Goal: Task Accomplishment & Management: Manage account settings

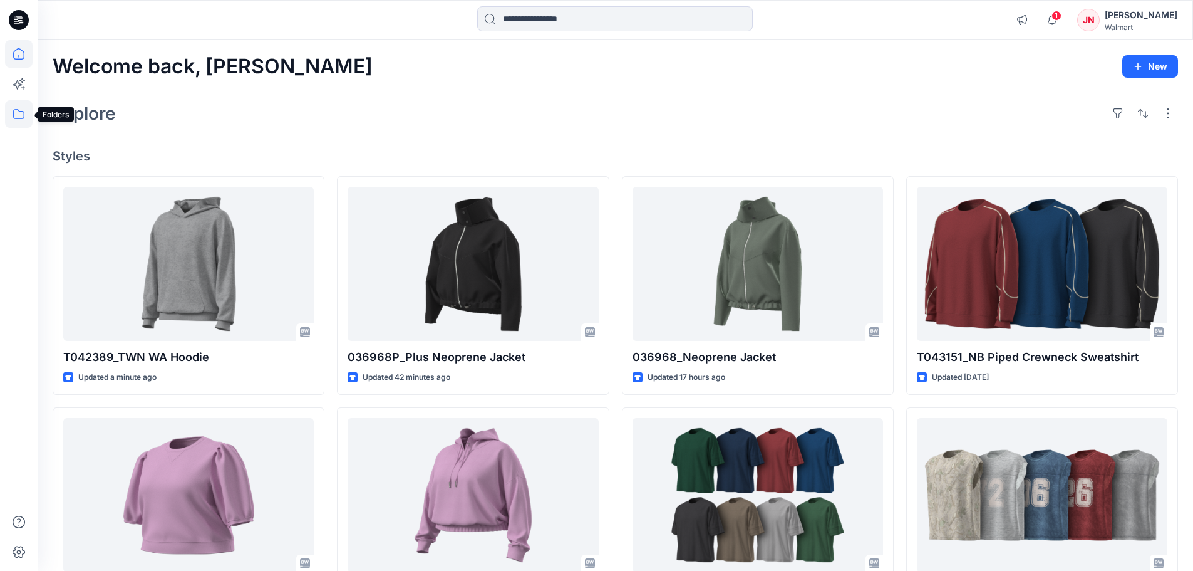
click at [20, 113] on icon at bounding box center [19, 114] width 28 height 28
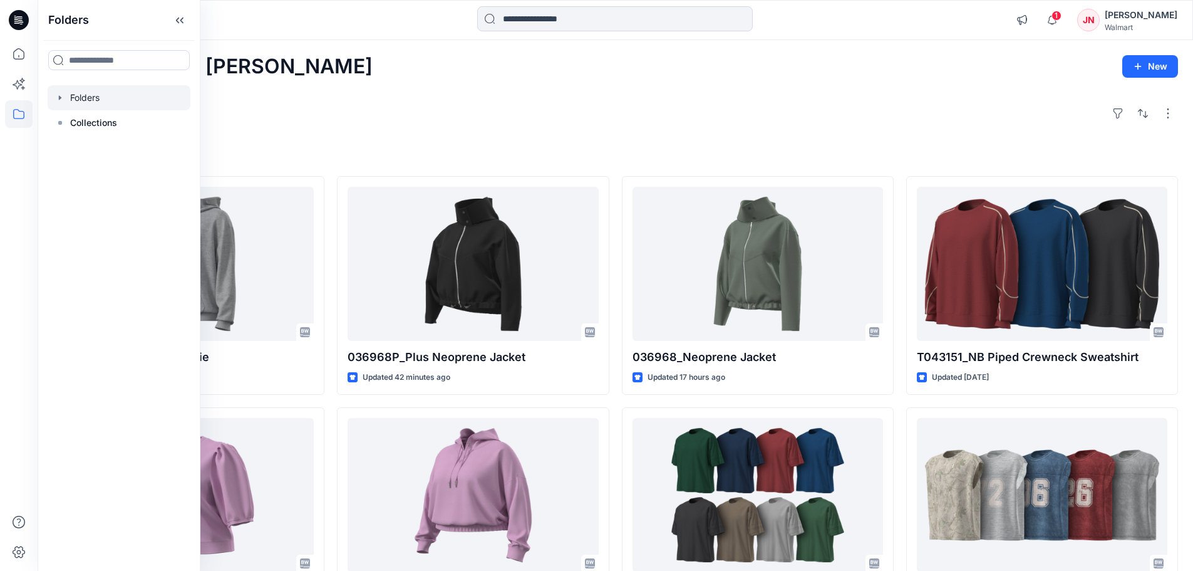
click at [104, 95] on div at bounding box center [119, 97] width 143 height 25
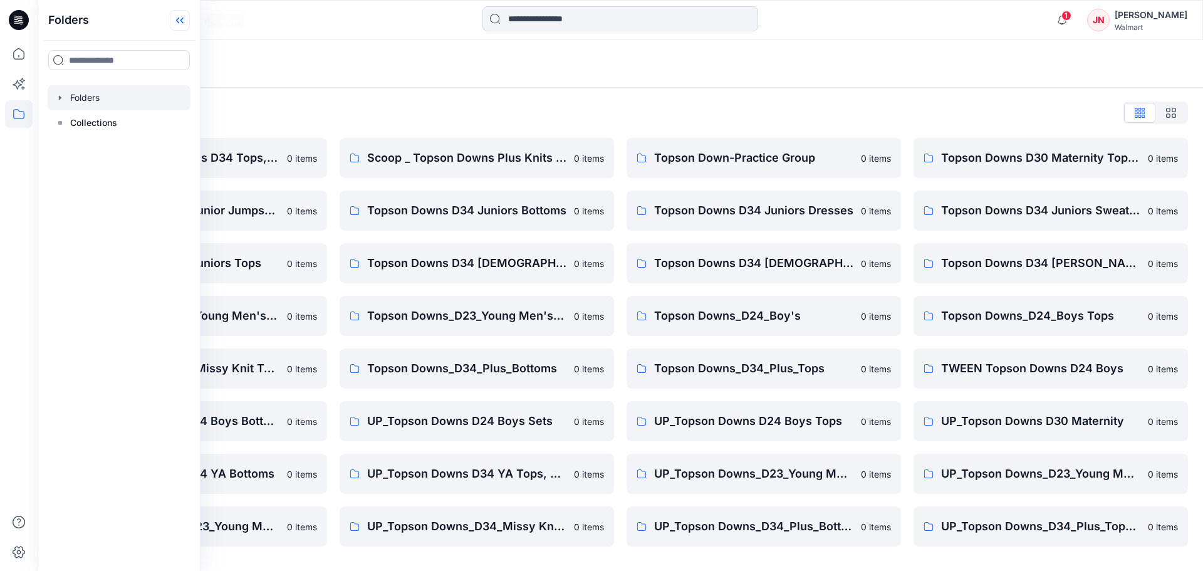
click at [190, 21] on icon at bounding box center [180, 20] width 20 height 21
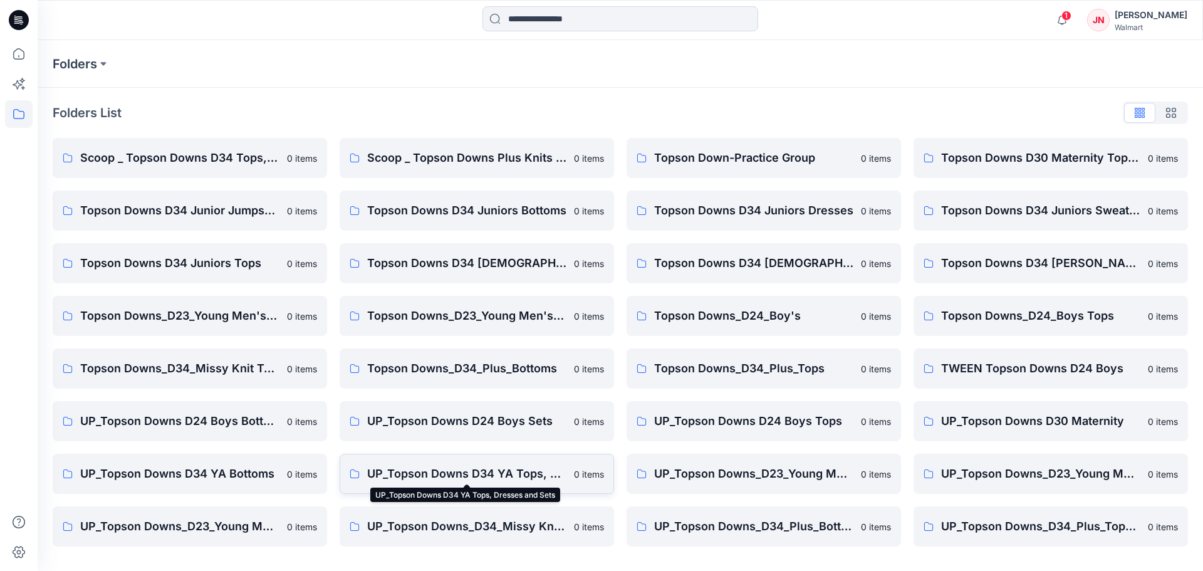
click at [398, 466] on p "UP_Topson Downs D34 YA Tops, Dresses and Sets" at bounding box center [466, 474] width 199 height 18
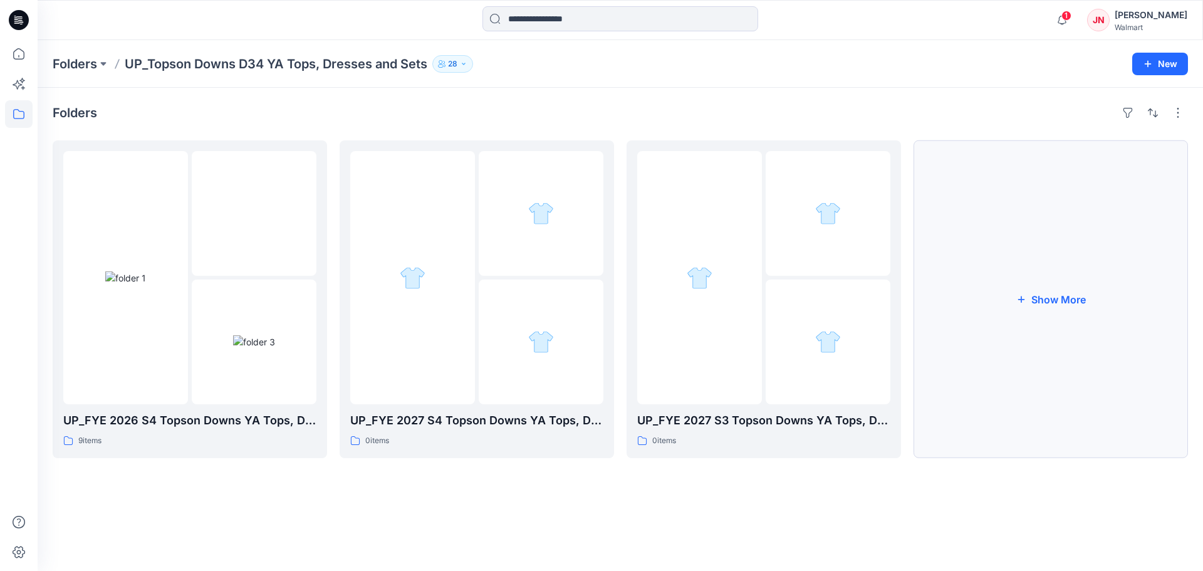
click at [997, 439] on button "Show More" at bounding box center [1050, 299] width 274 height 318
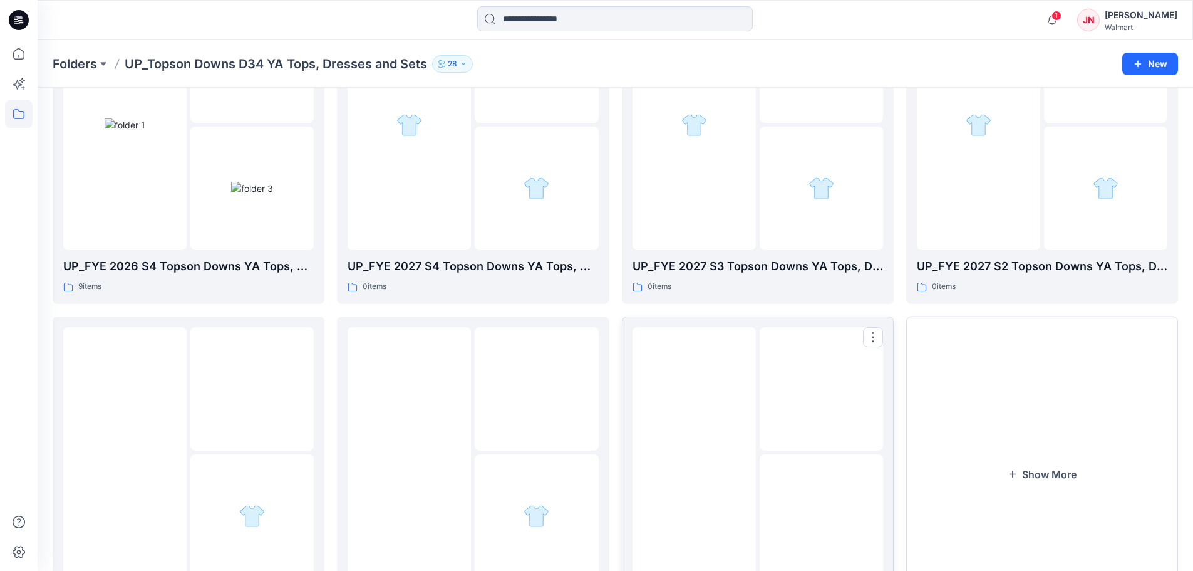
scroll to position [247, 0]
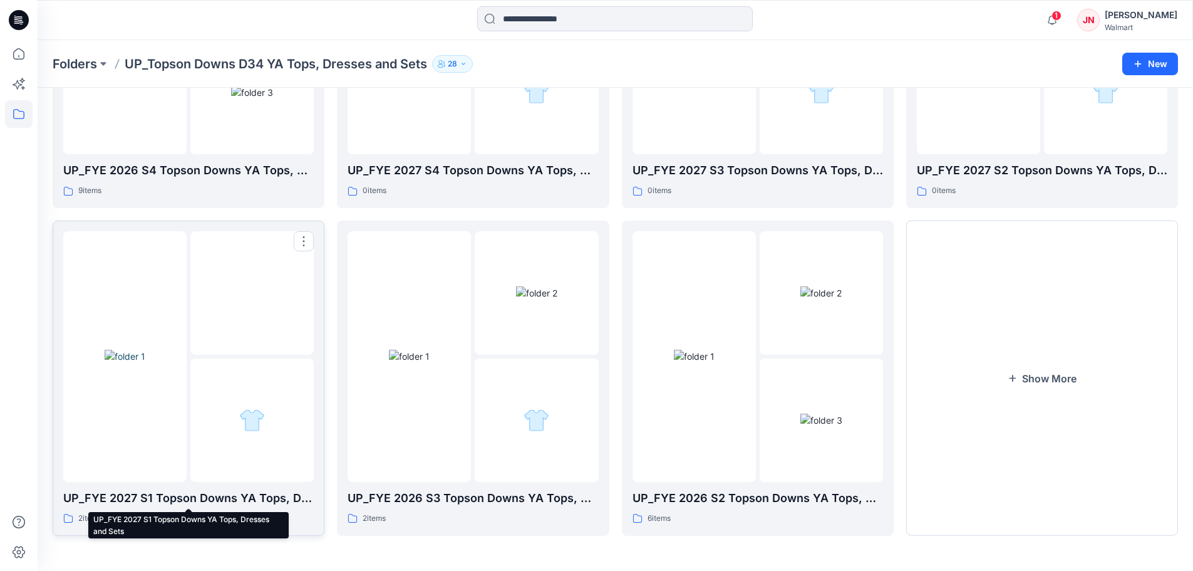
click at [222, 492] on p "UP_FYE 2027 S1 Topson Downs YA Tops, Dresses and Sets" at bounding box center [188, 498] width 251 height 18
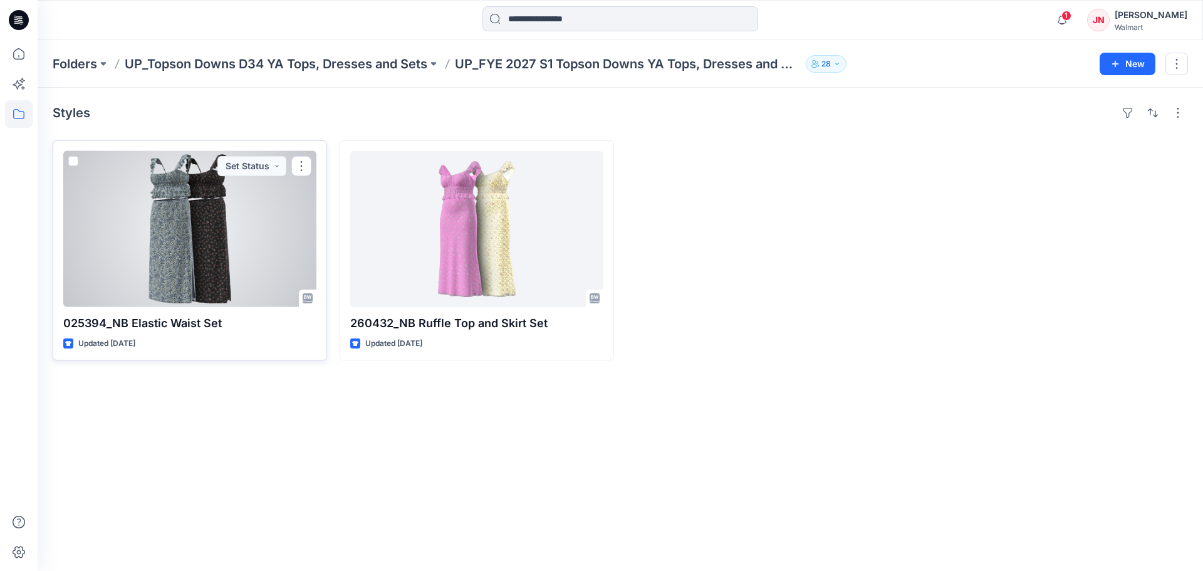
click at [203, 269] on div at bounding box center [189, 229] width 253 height 156
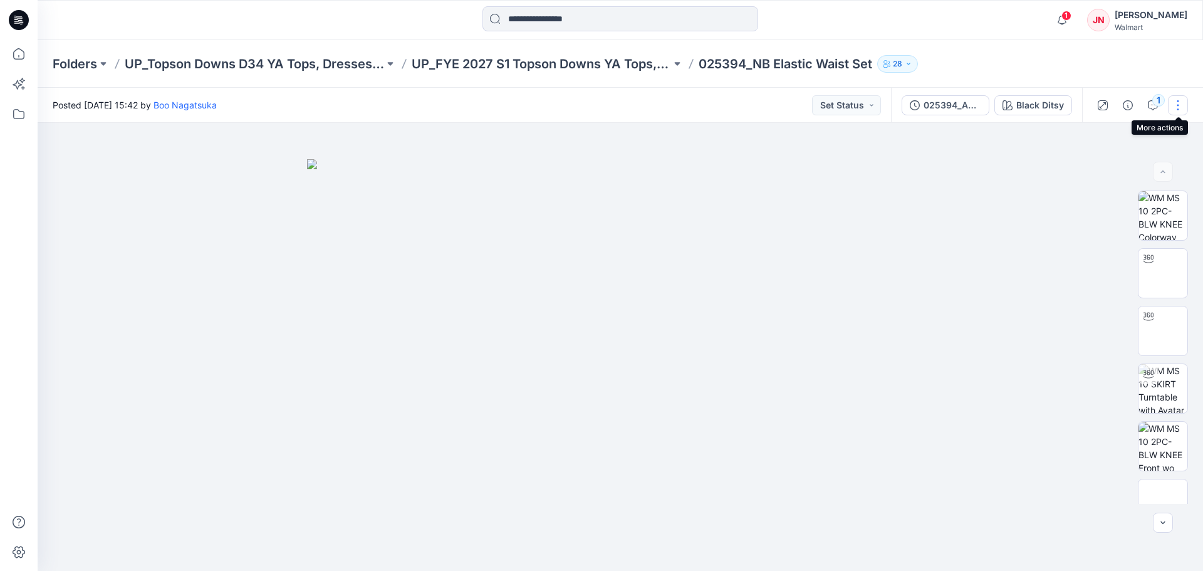
click at [1181, 105] on button "button" at bounding box center [1178, 105] width 20 height 20
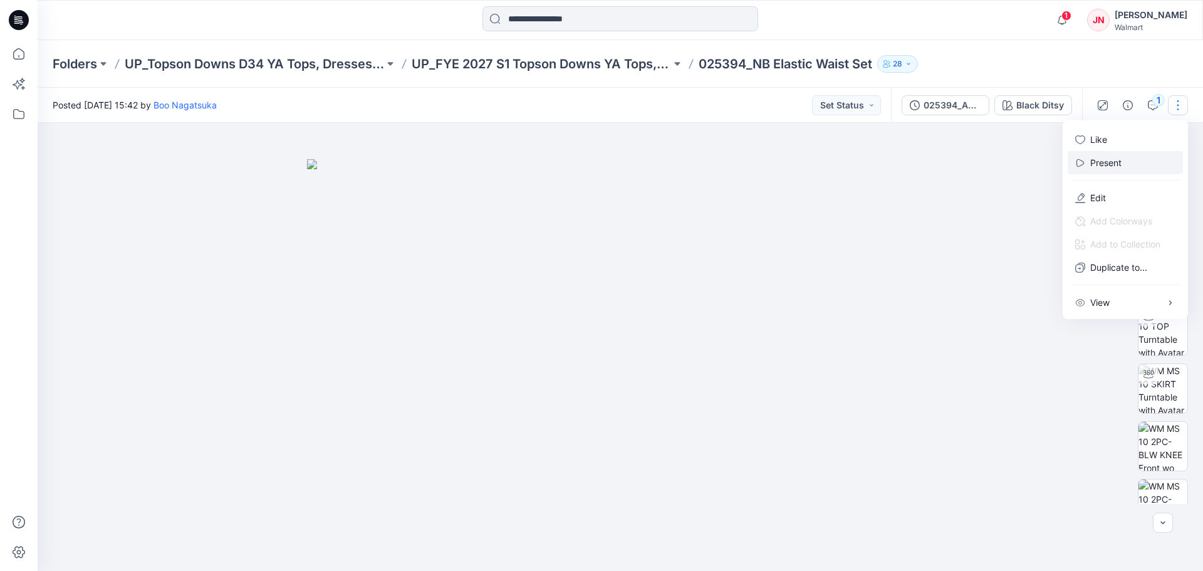
click at [1108, 163] on p "Present" at bounding box center [1105, 162] width 31 height 13
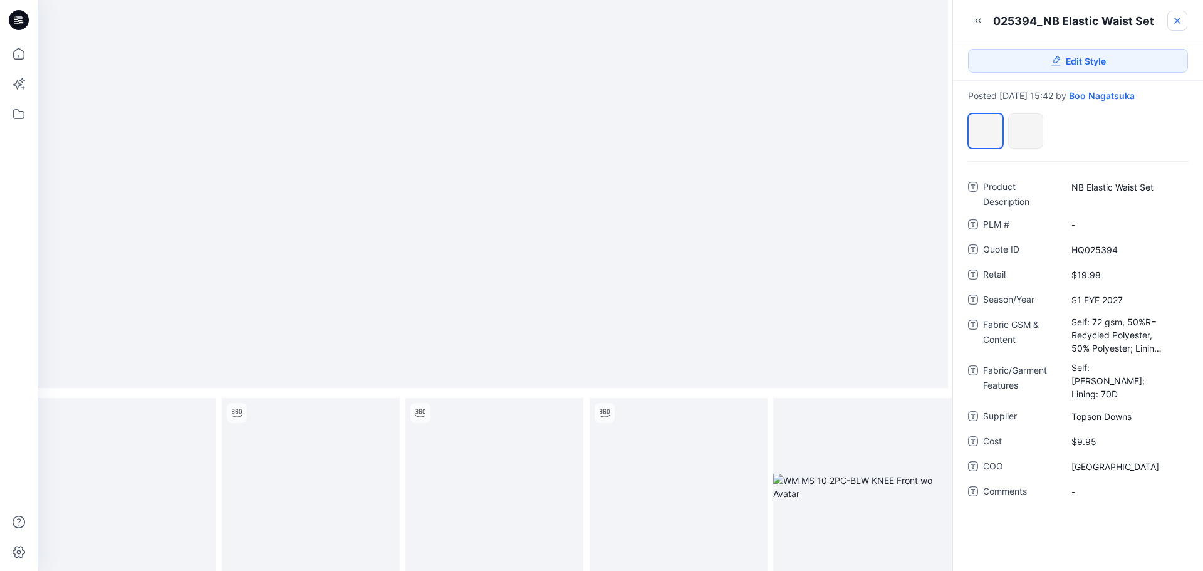
click at [1174, 21] on icon at bounding box center [1177, 21] width 10 height 10
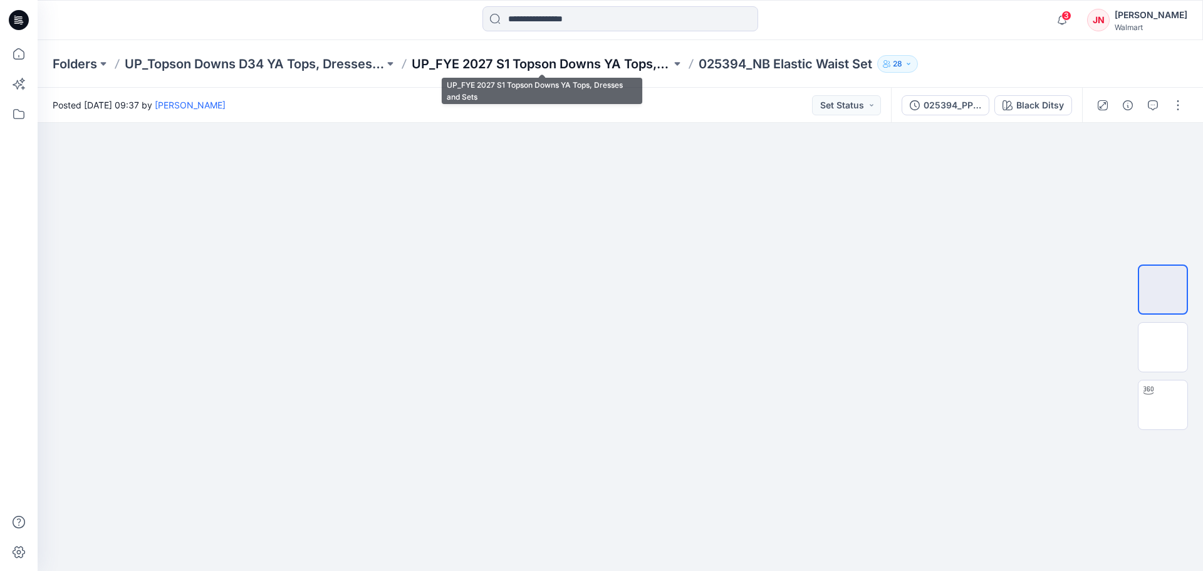
click at [468, 66] on p "UP_FYE 2027 S1 Topson Downs YA Tops, Dresses and Sets" at bounding box center [541, 64] width 259 height 18
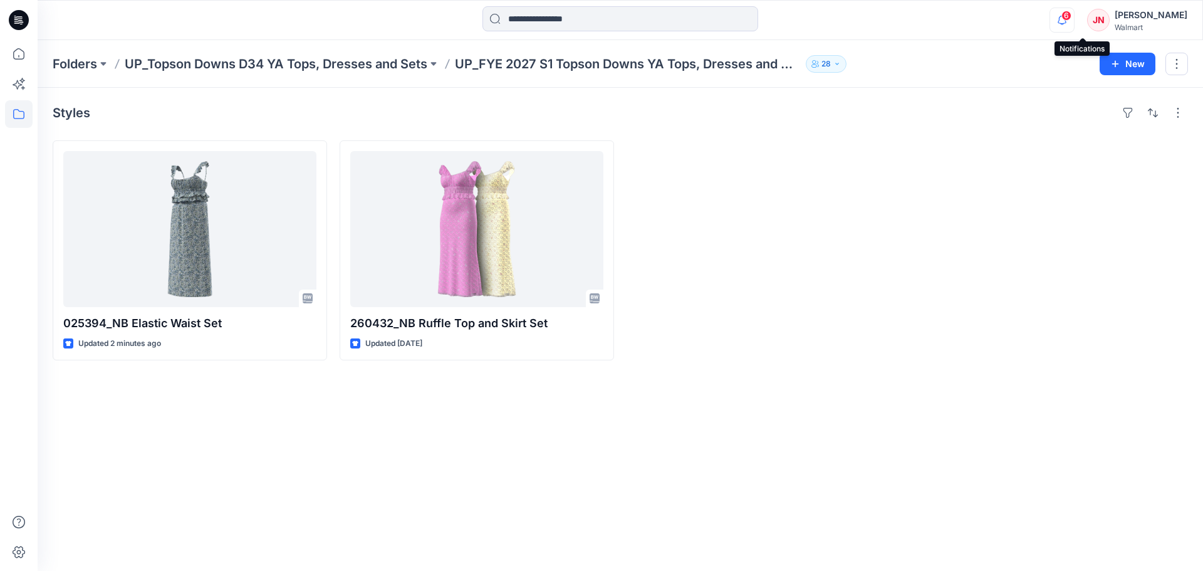
click at [1074, 24] on icon "button" at bounding box center [1062, 20] width 24 height 25
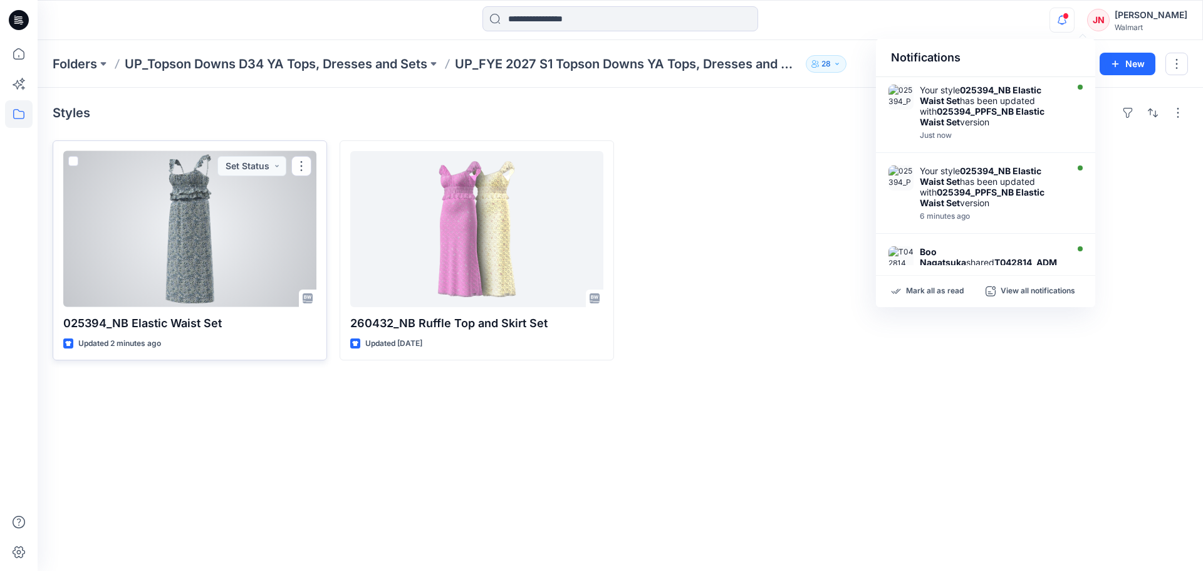
click at [255, 214] on div at bounding box center [189, 229] width 253 height 156
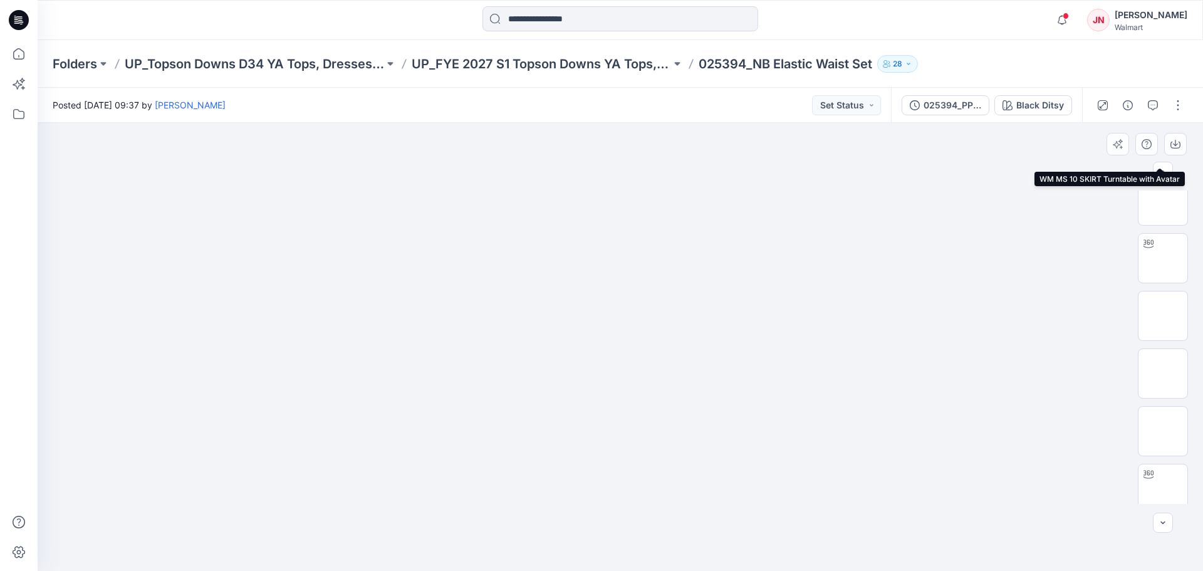
scroll to position [198, 0]
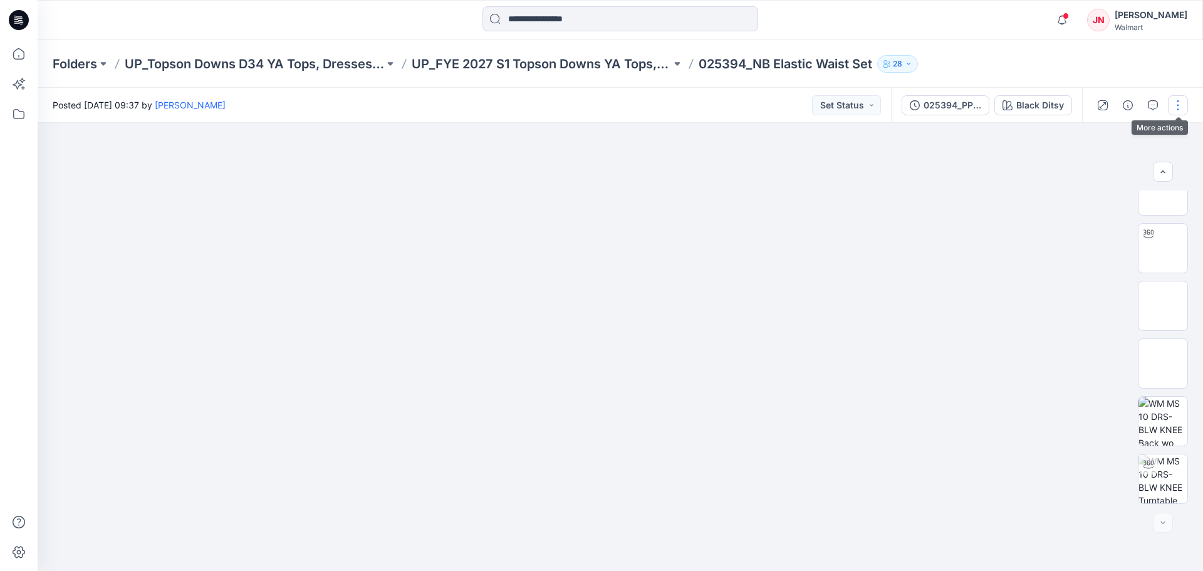
click at [1175, 105] on button "button" at bounding box center [1178, 105] width 20 height 20
click at [1118, 167] on button "Edit" at bounding box center [1125, 169] width 115 height 23
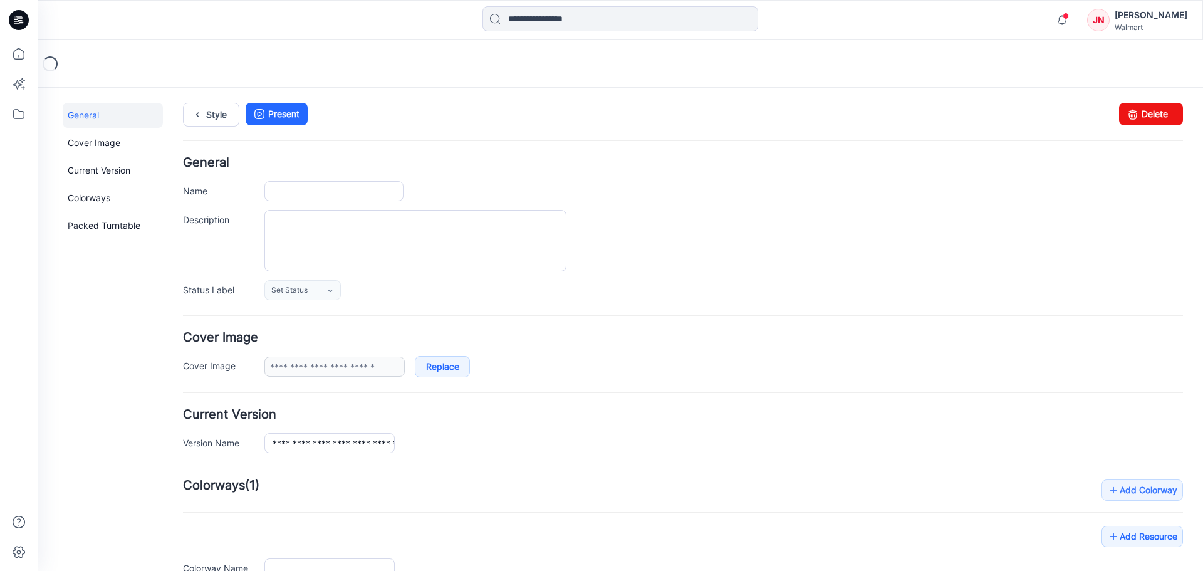
type input "**********"
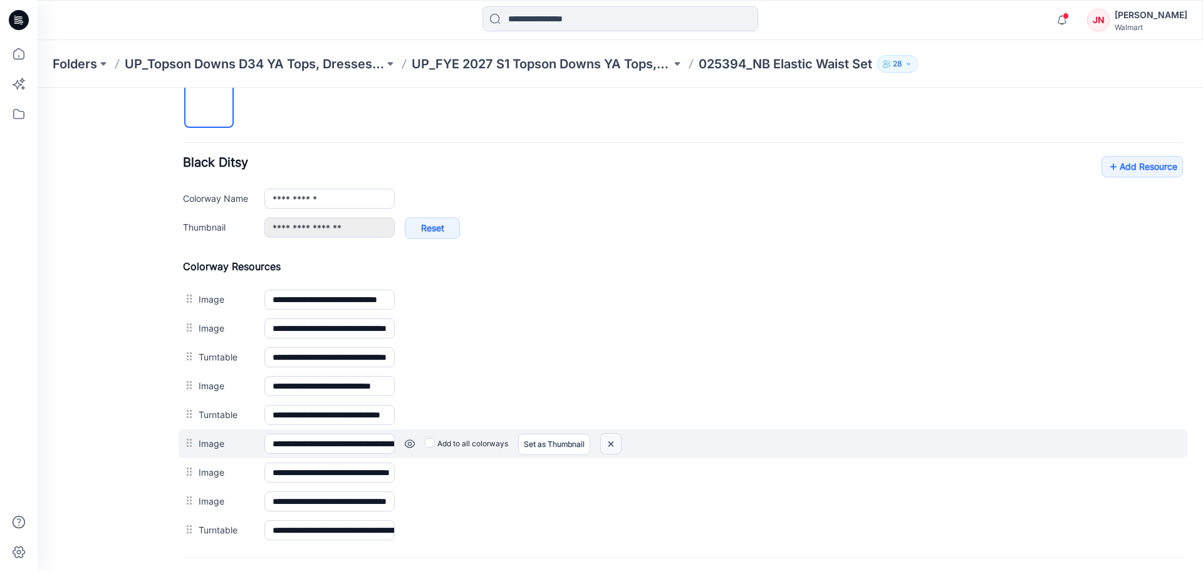
scroll to position [551, 0]
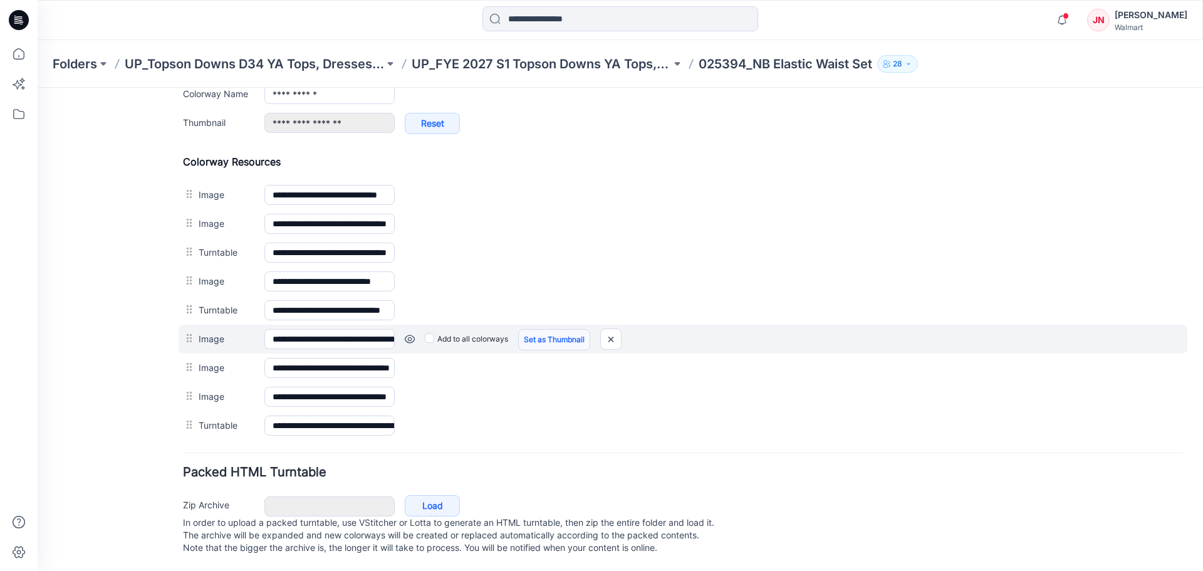
click at [544, 329] on link "Set as Thumbnail" at bounding box center [554, 339] width 72 height 21
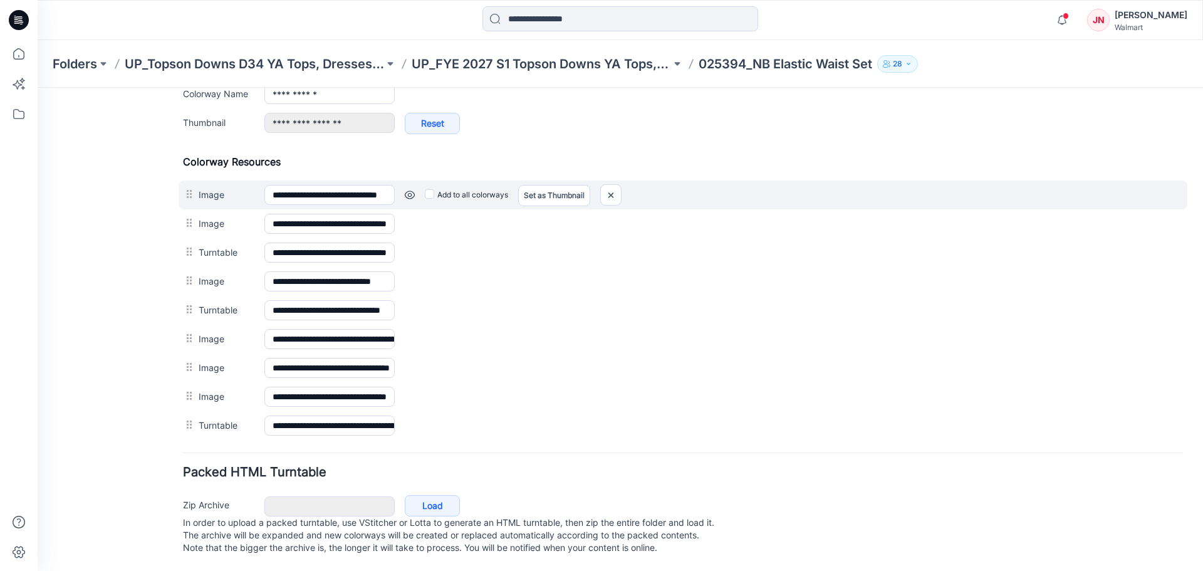
drag, startPoint x: 217, startPoint y: 325, endPoint x: 211, endPoint y: 179, distance: 145.5
click at [211, 179] on div "**********" at bounding box center [683, 297] width 1000 height 284
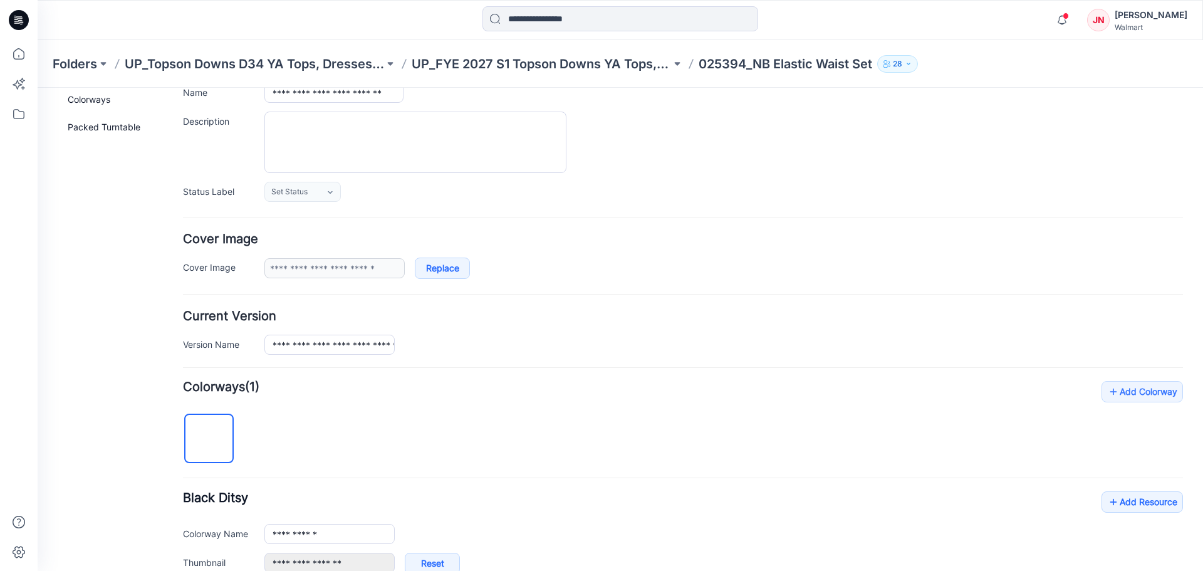
scroll to position [0, 0]
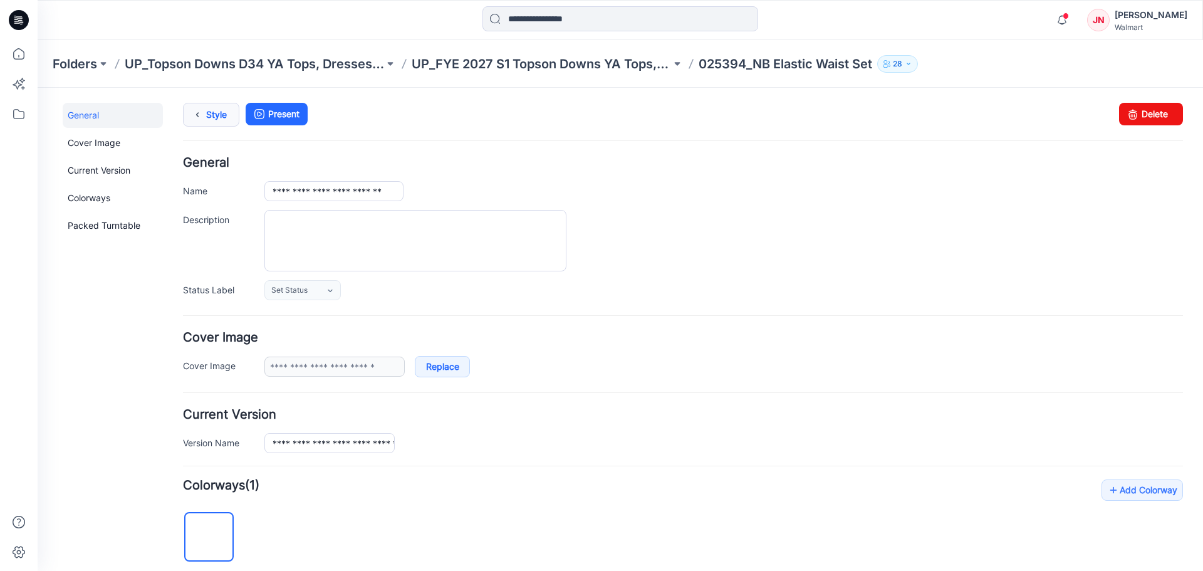
click at [217, 122] on link "Style" at bounding box center [211, 115] width 56 height 24
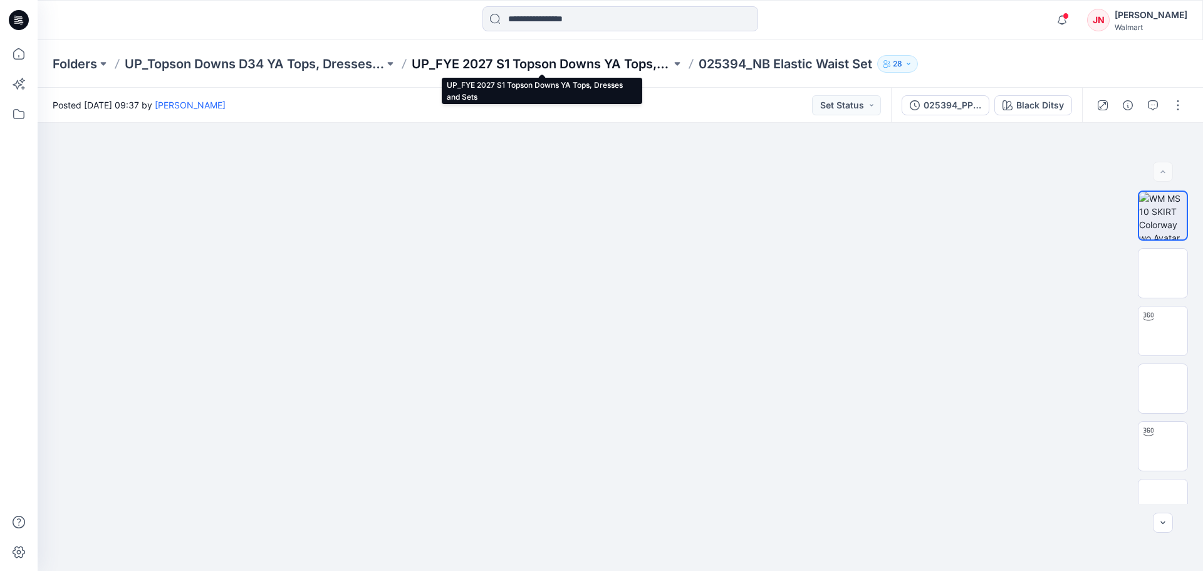
click at [580, 65] on p "UP_FYE 2027 S1 Topson Downs YA Tops, Dresses and Sets" at bounding box center [541, 64] width 259 height 18
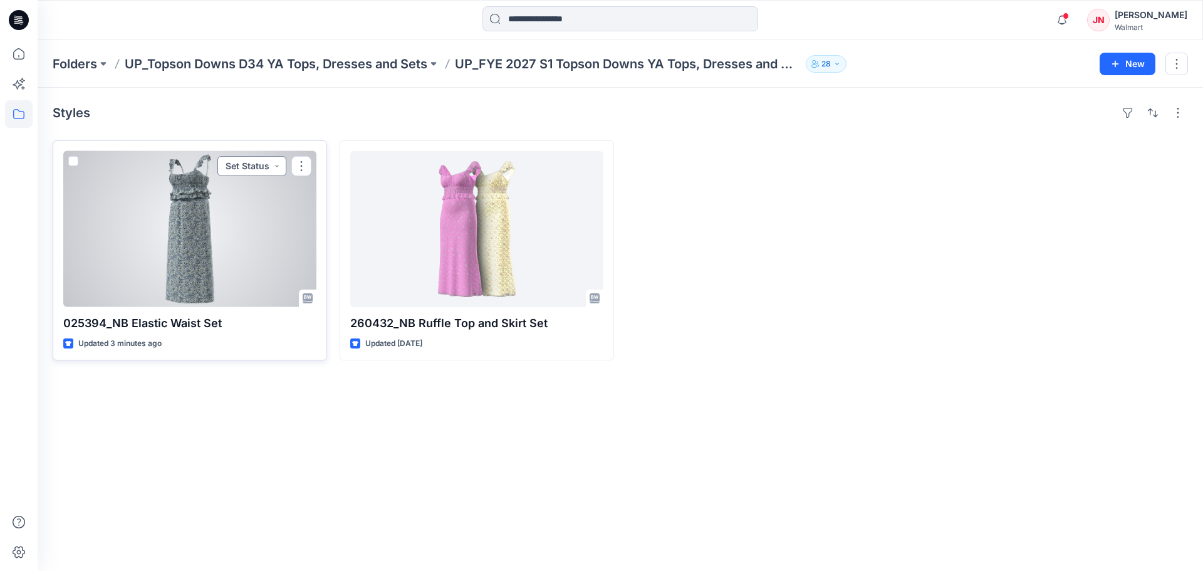
click at [246, 170] on button "Set Status" at bounding box center [251, 166] width 69 height 20
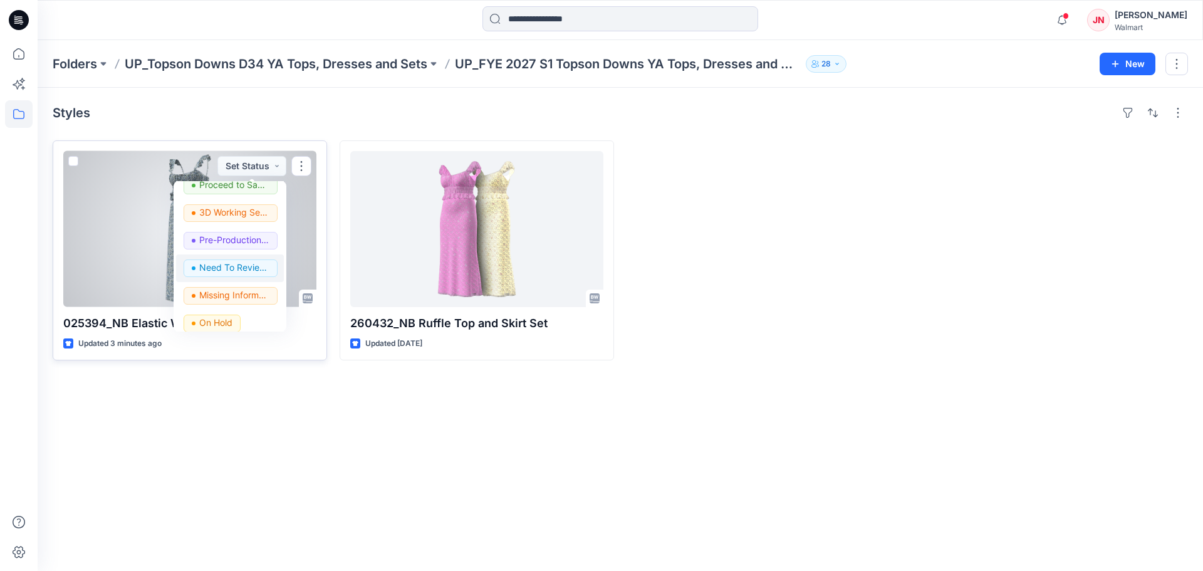
scroll to position [125, 0]
click at [229, 232] on p "Pre-Production Approved" at bounding box center [234, 237] width 70 height 16
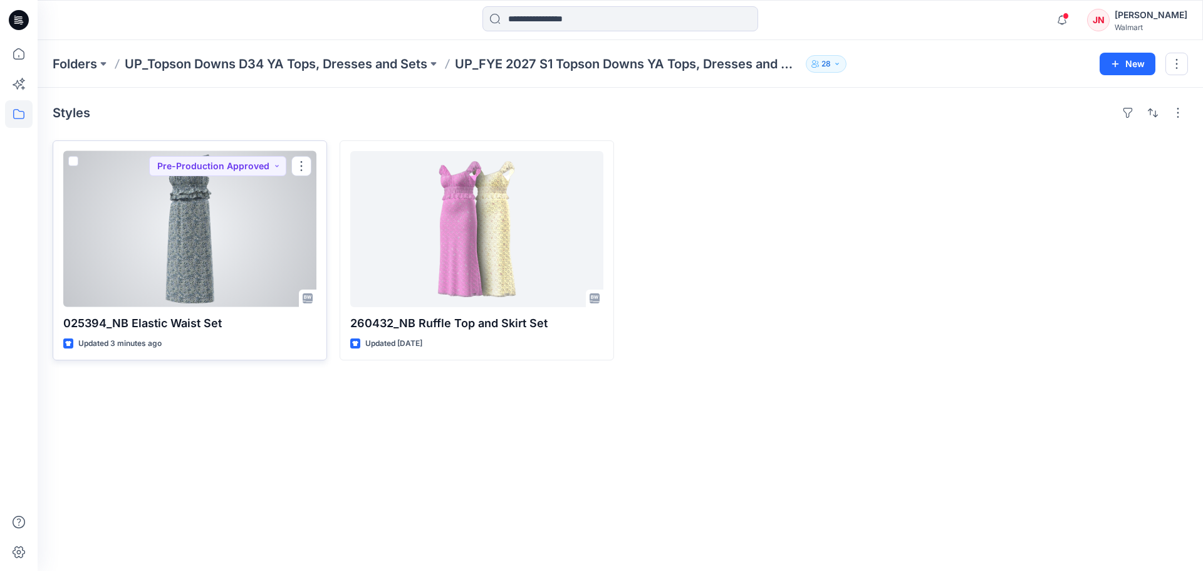
click at [260, 261] on div at bounding box center [189, 229] width 253 height 156
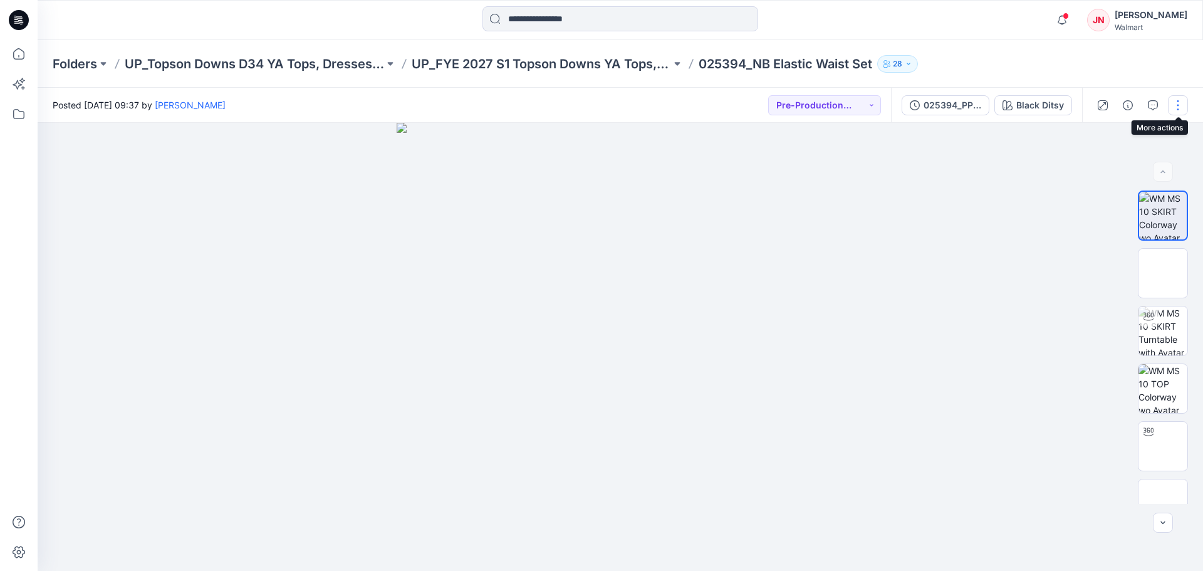
click at [1180, 108] on button "button" at bounding box center [1178, 105] width 20 height 20
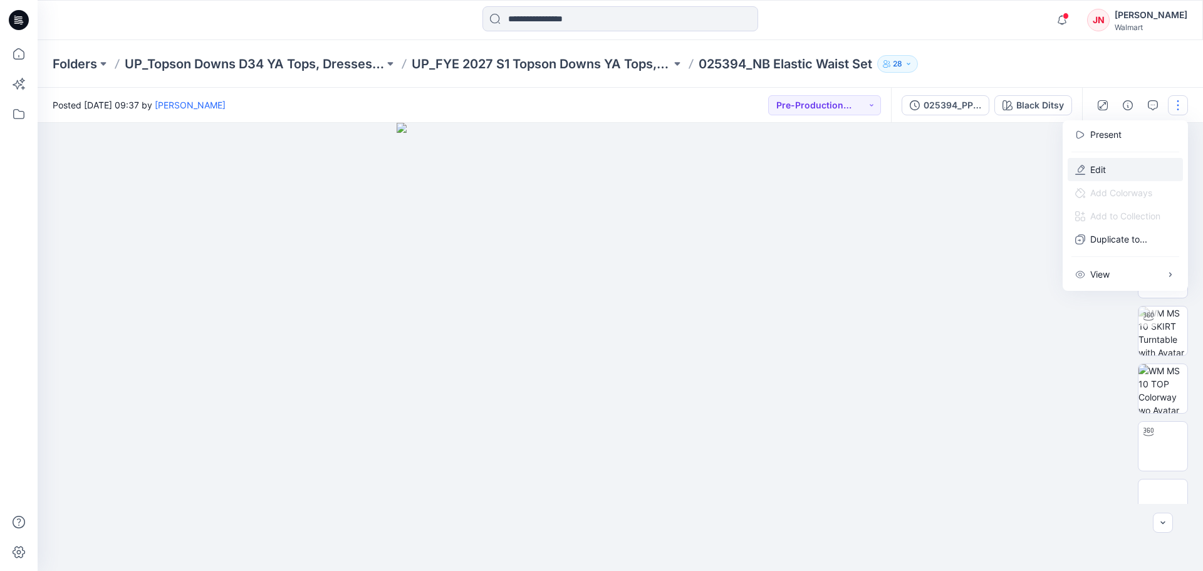
click at [1133, 165] on button "Edit" at bounding box center [1125, 169] width 115 height 23
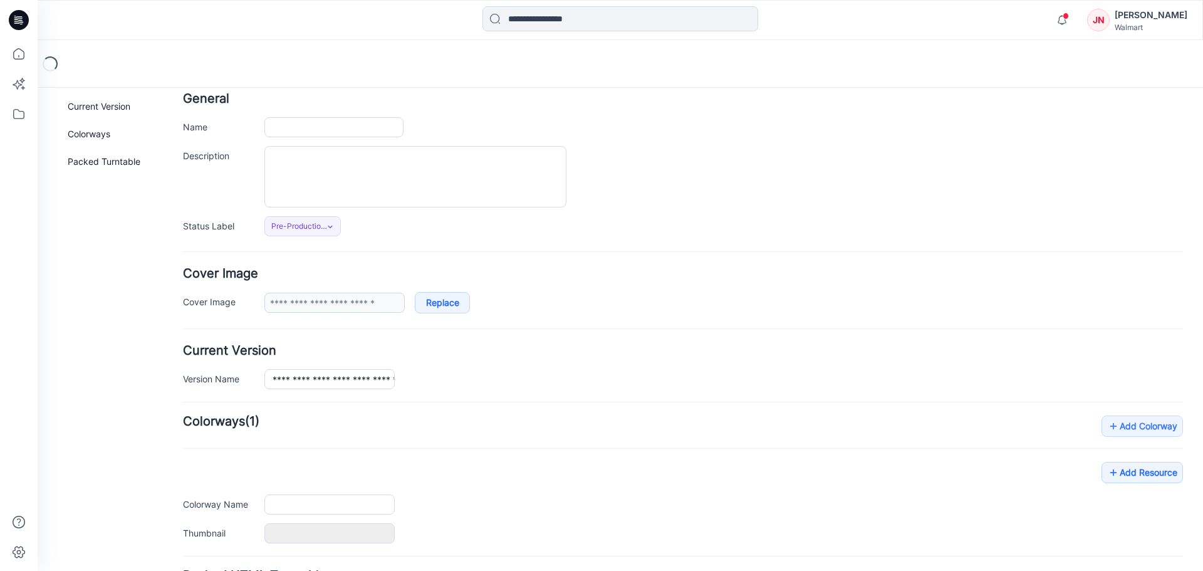
type input "**********"
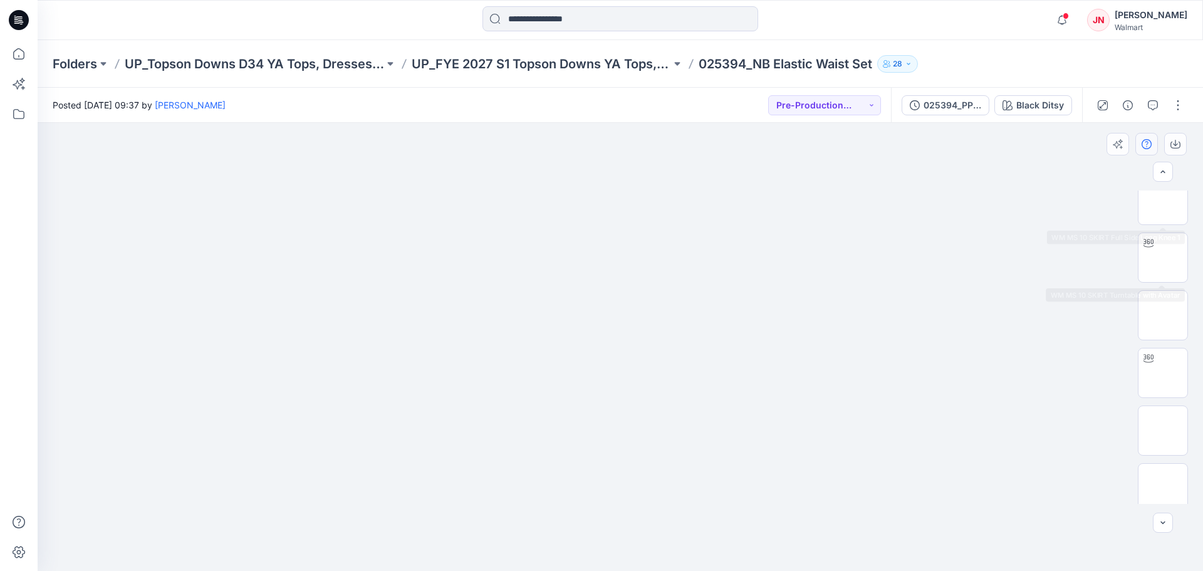
scroll to position [73, 0]
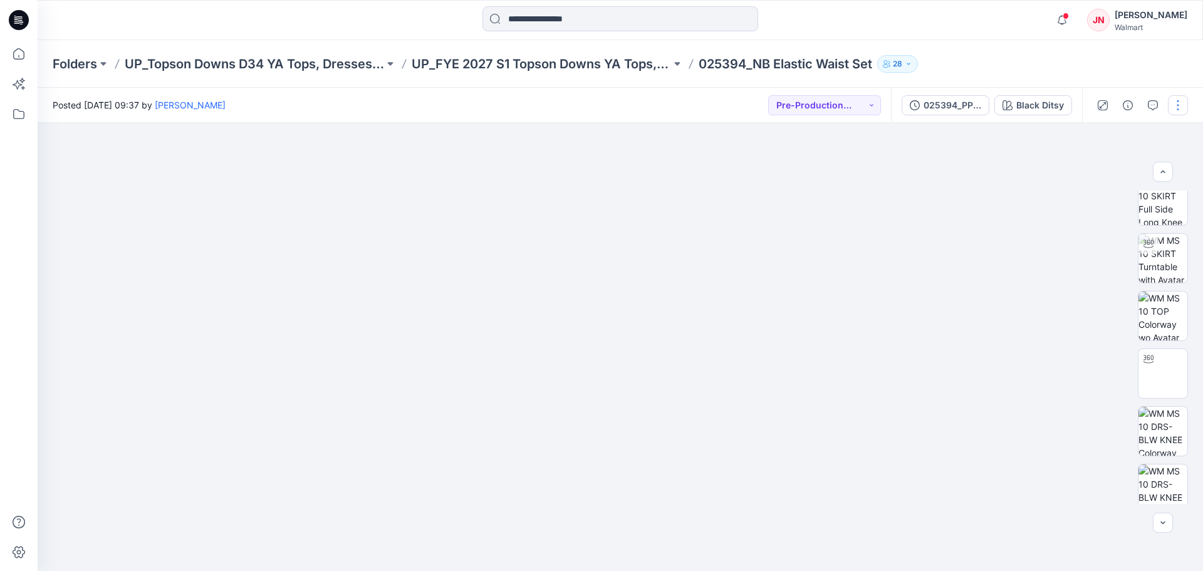
click at [1176, 104] on button "button" at bounding box center [1178, 105] width 20 height 20
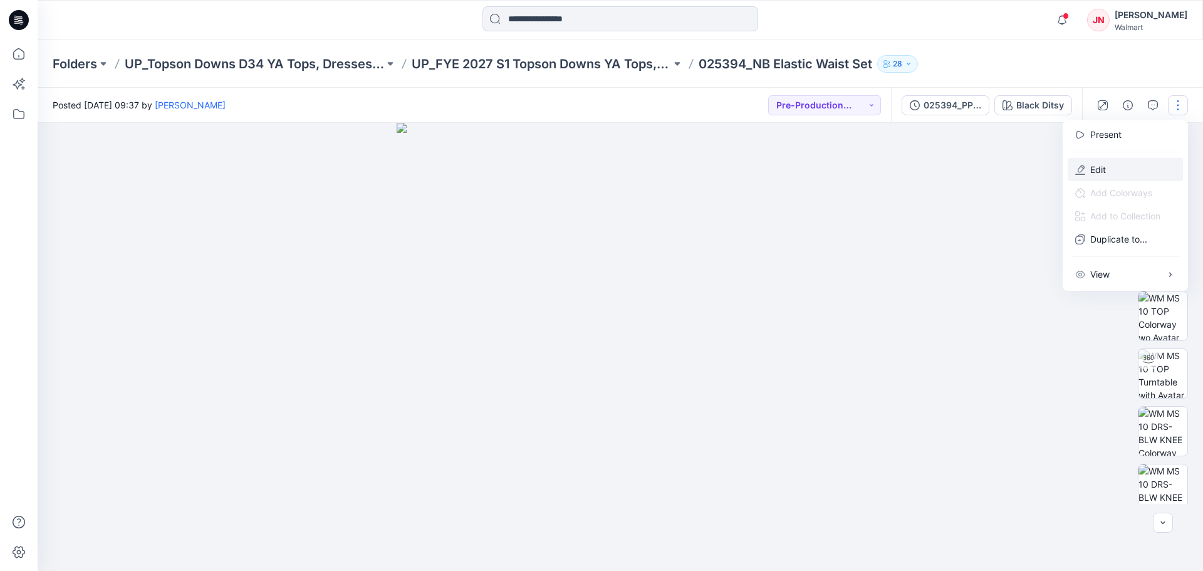
click at [1109, 167] on button "Edit" at bounding box center [1125, 169] width 115 height 23
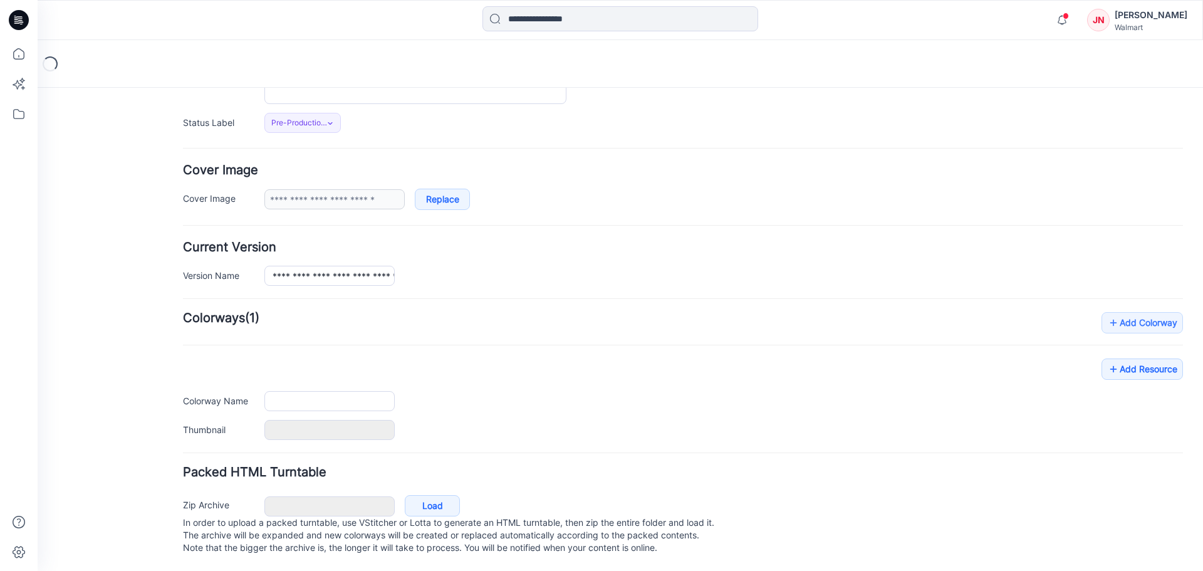
type input "**********"
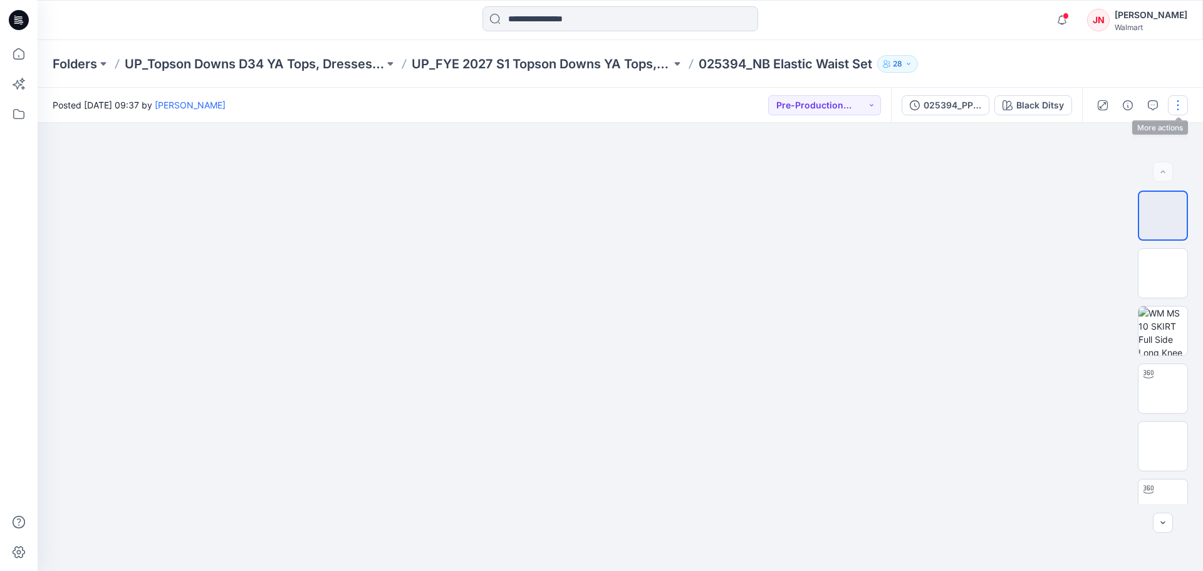
click at [1178, 107] on button "button" at bounding box center [1178, 105] width 20 height 20
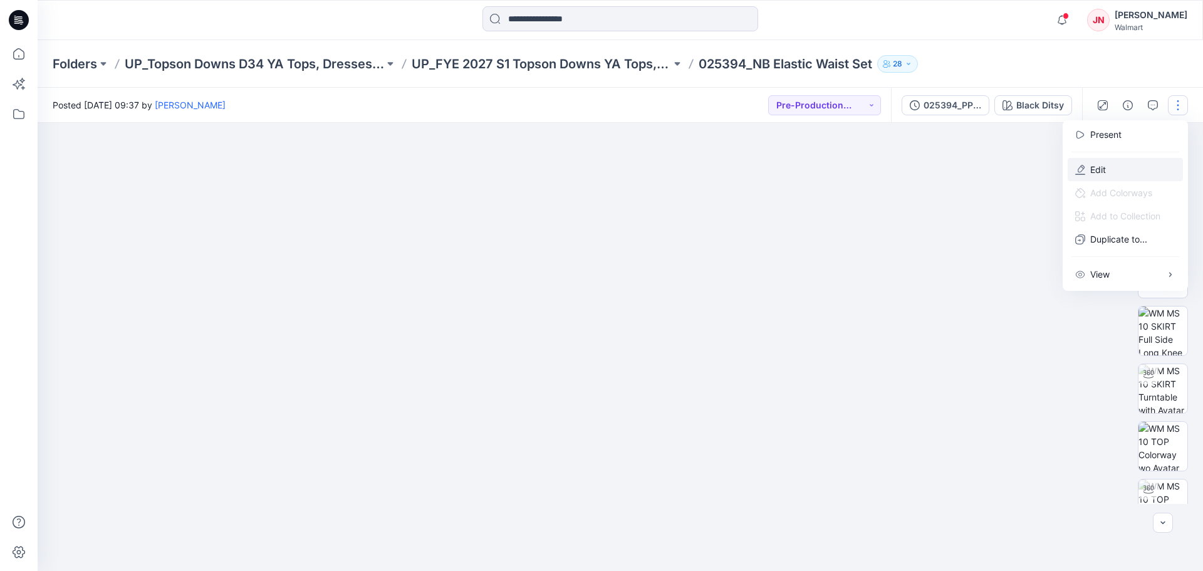
click at [1108, 169] on button "Edit" at bounding box center [1125, 169] width 115 height 23
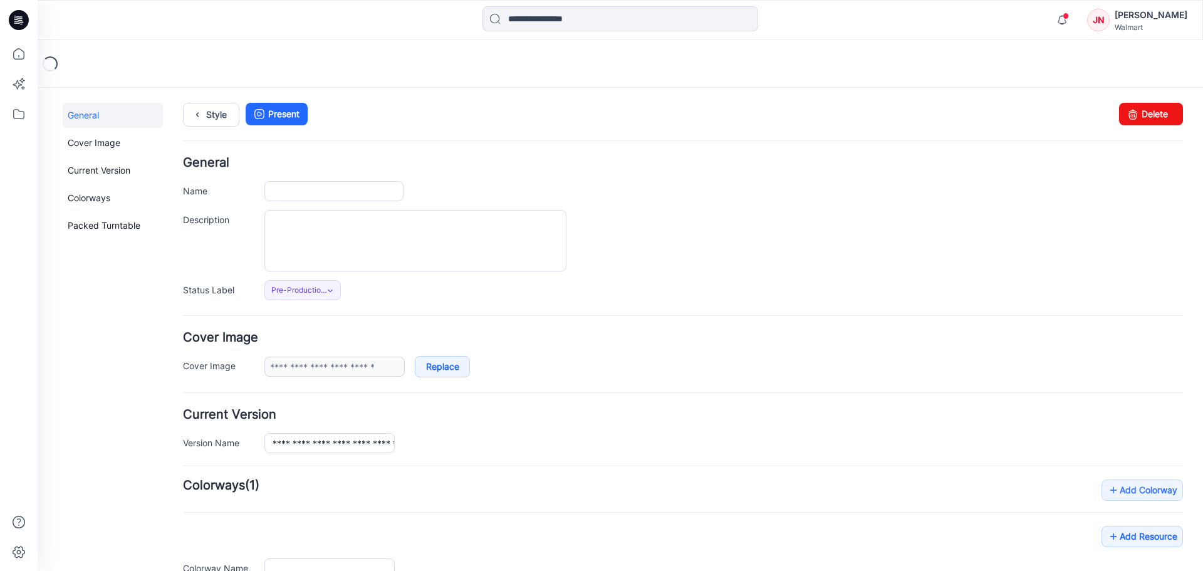
type input "**********"
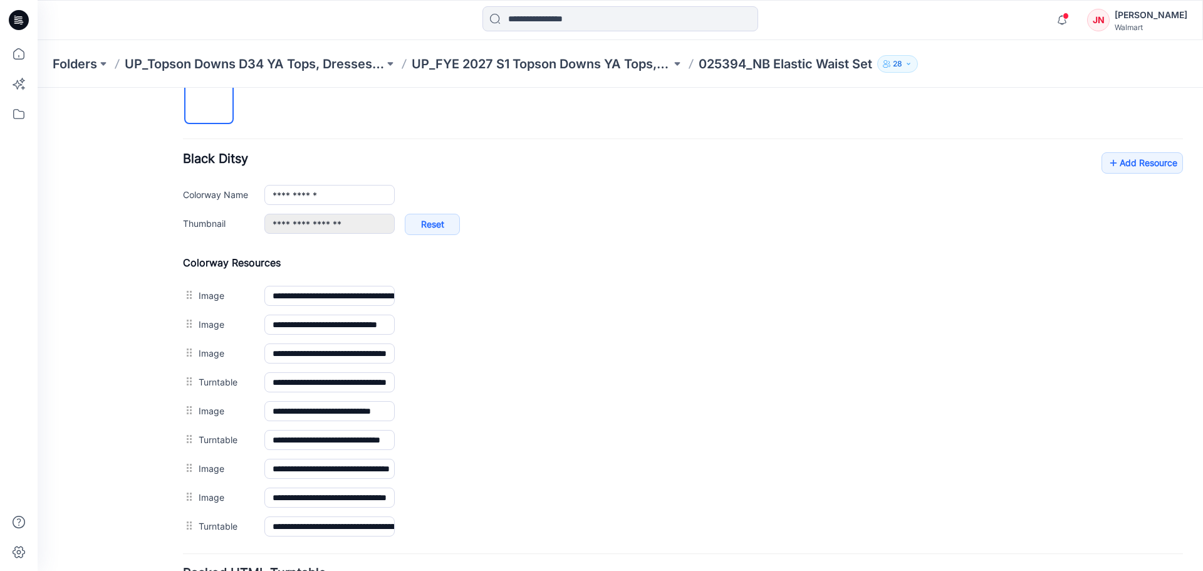
scroll to position [439, 0]
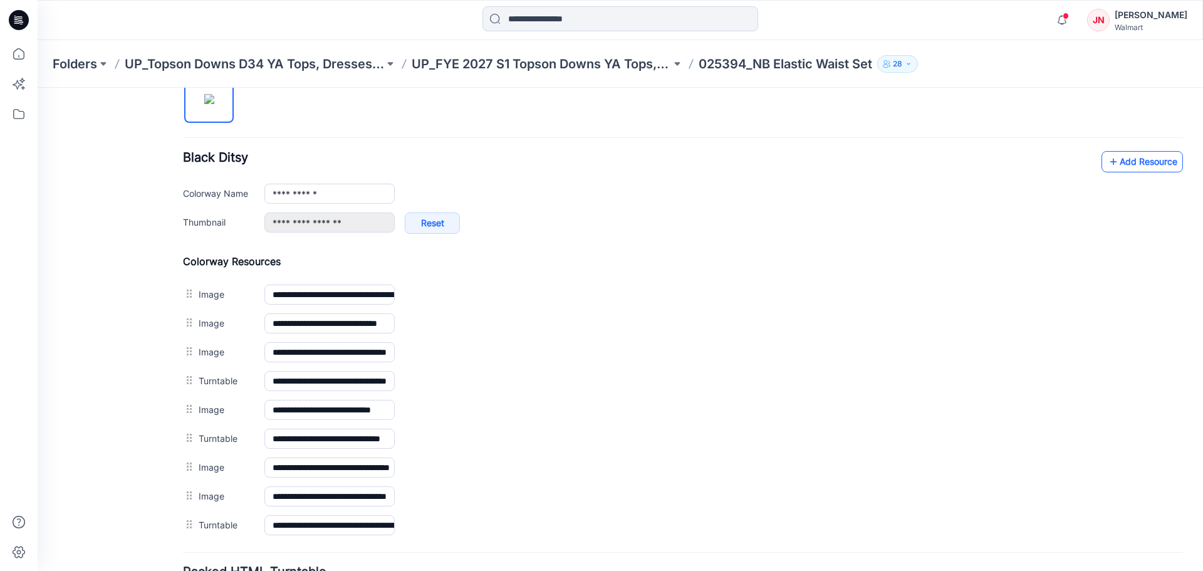
click at [1135, 165] on link "Add Resource" at bounding box center [1141, 161] width 81 height 21
click at [1133, 165] on link "Add Resource" at bounding box center [1141, 161] width 81 height 21
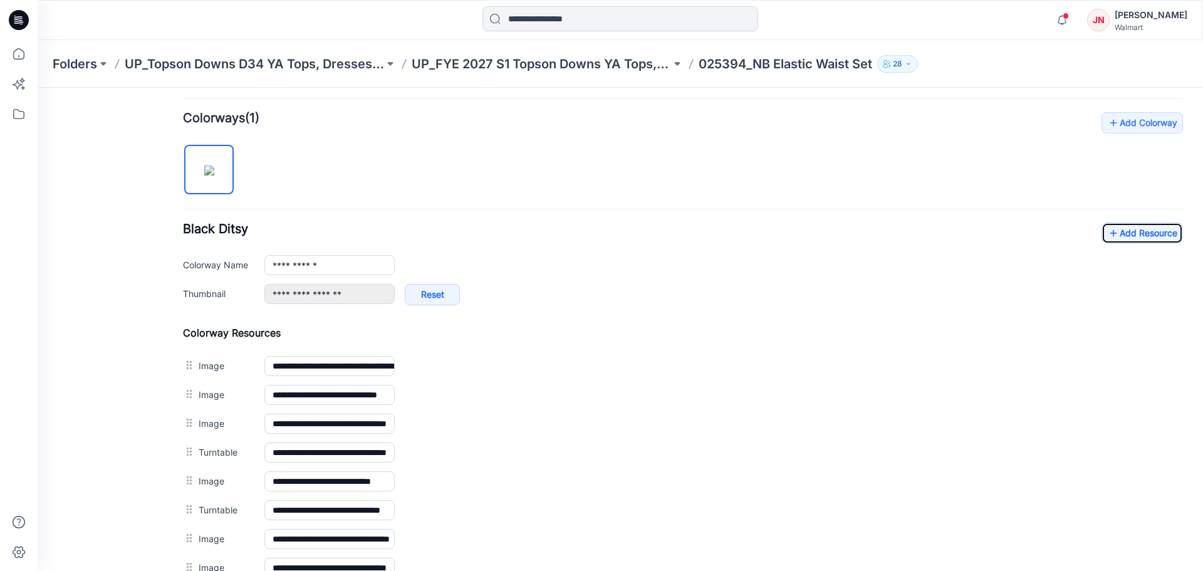
scroll to position [125, 0]
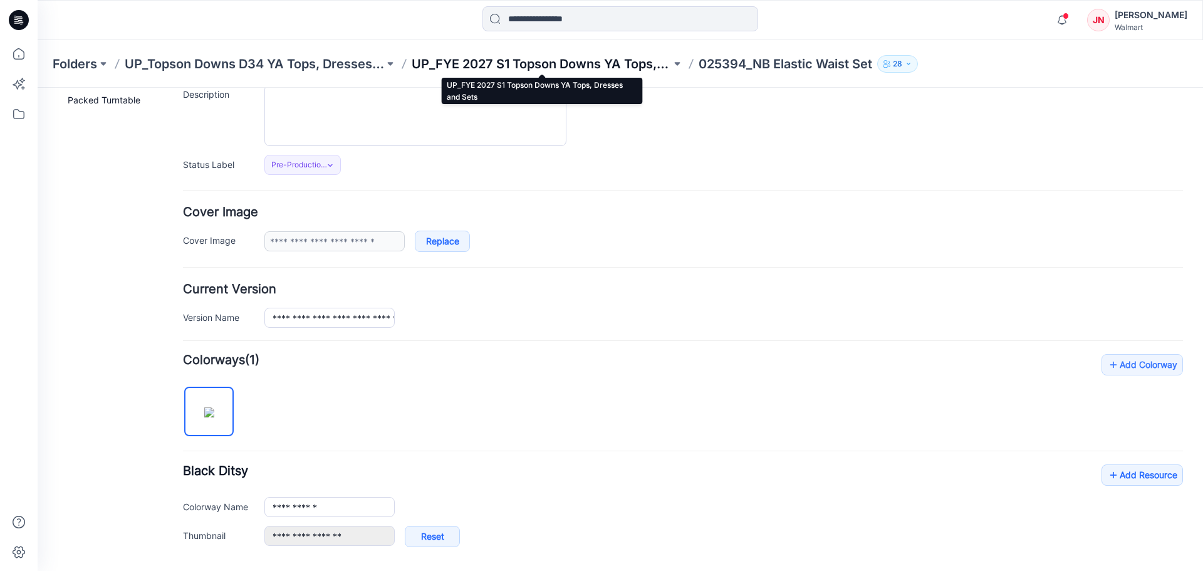
click at [534, 60] on p "UP_FYE 2027 S1 Topson Downs YA Tops, Dresses and Sets" at bounding box center [541, 64] width 259 height 18
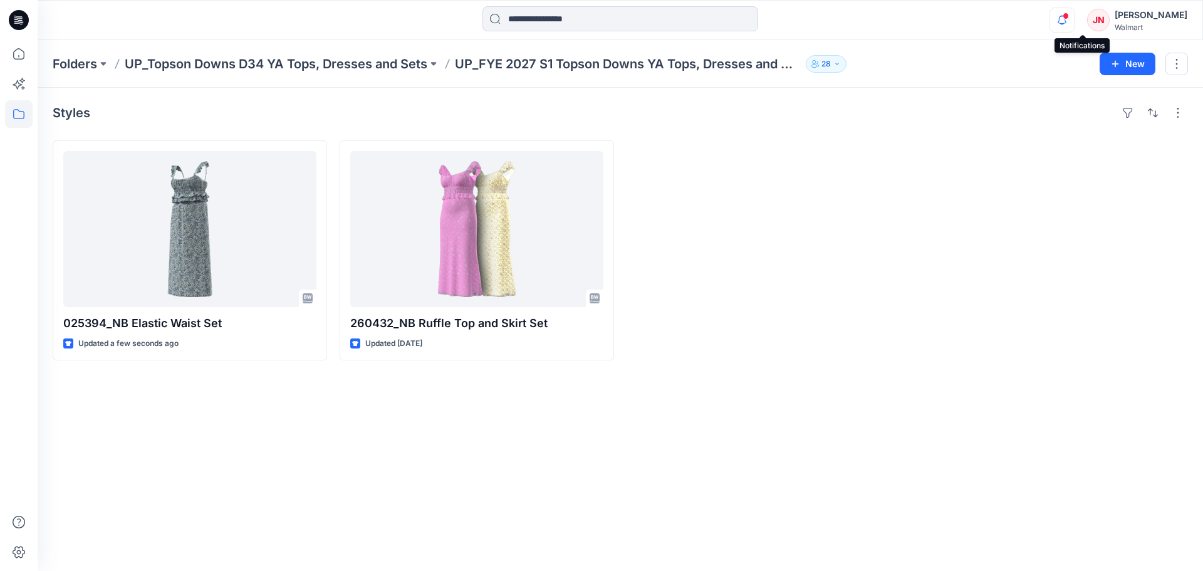
click at [1074, 22] on icon "button" at bounding box center [1062, 20] width 24 height 25
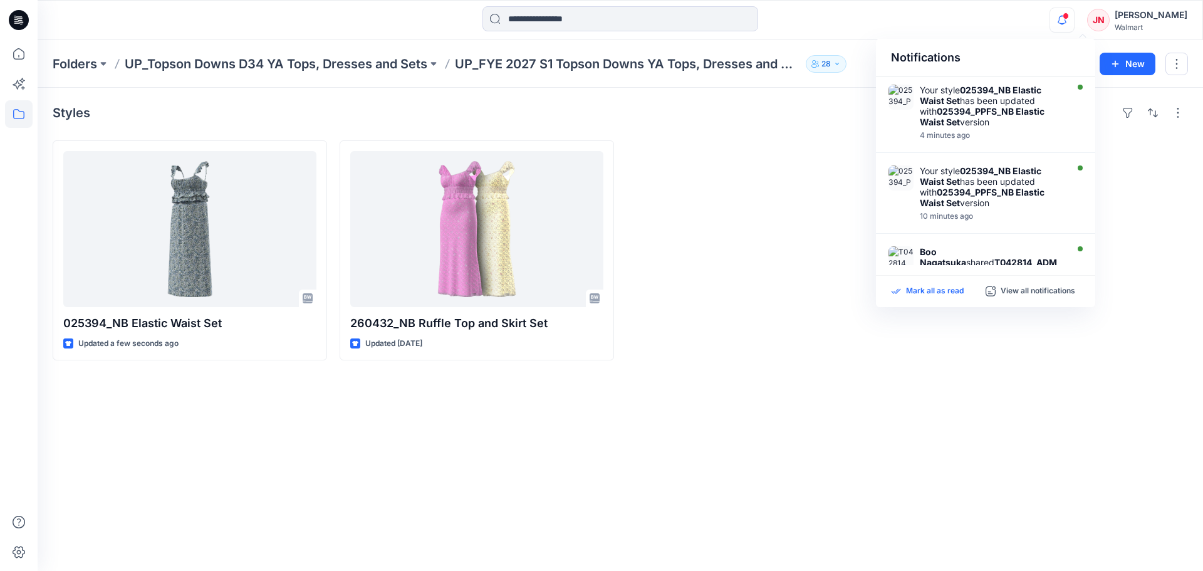
click at [942, 290] on p "Mark all as read" at bounding box center [935, 291] width 58 height 11
